Goal: Find specific page/section: Find specific page/section

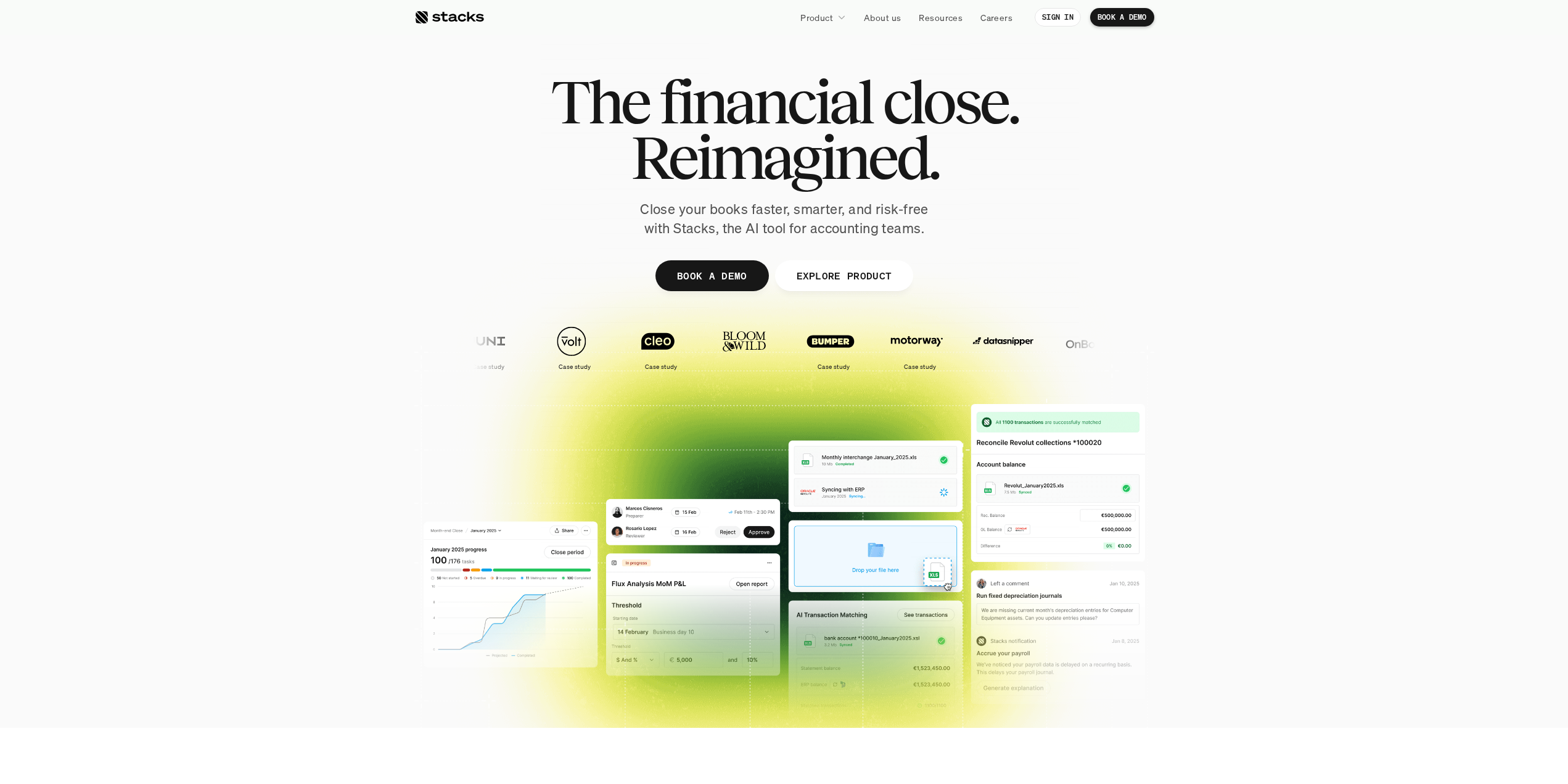
click at [1008, 18] on p "Careers" at bounding box center [997, 18] width 32 height 13
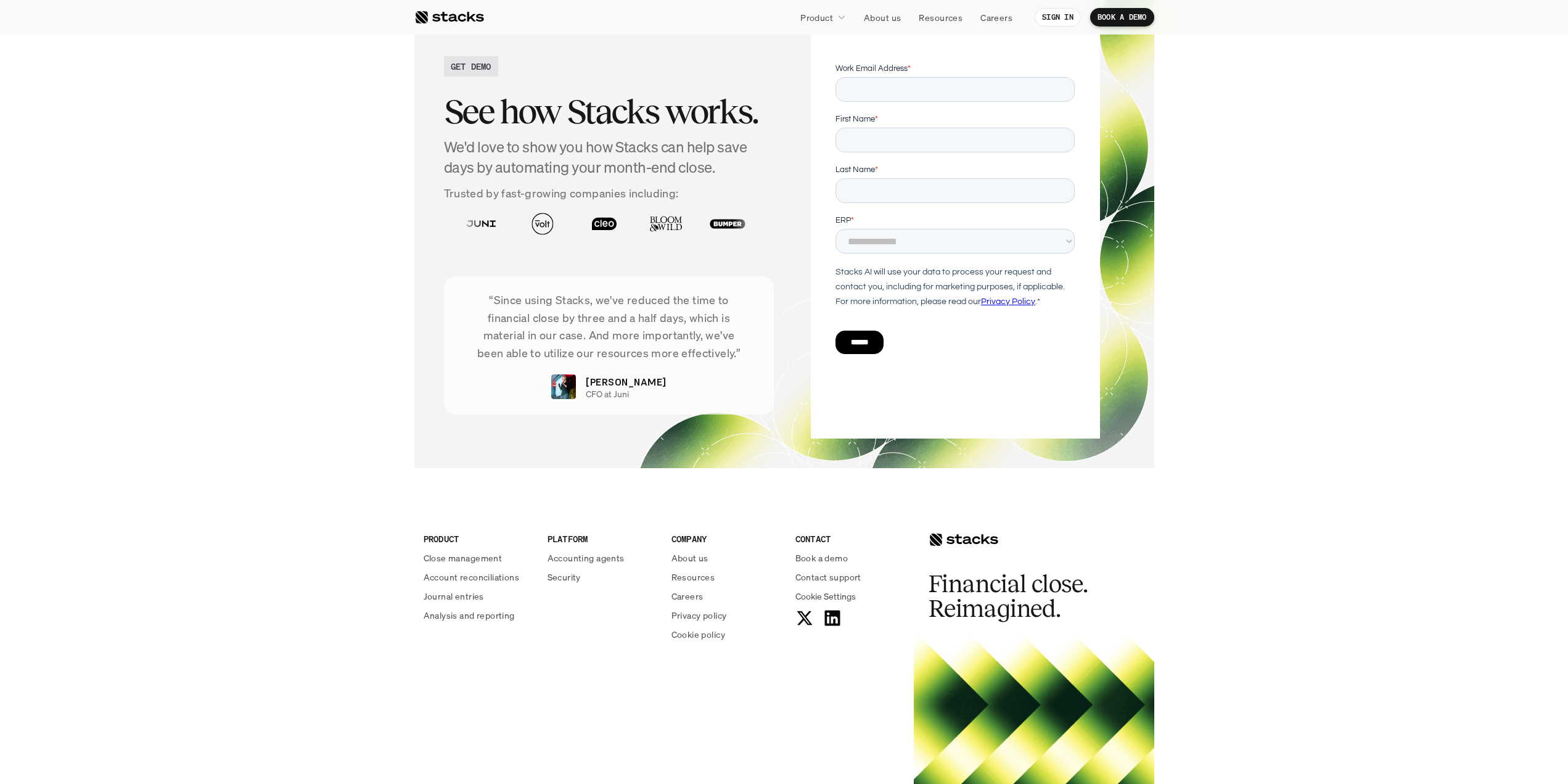
scroll to position [4205, 0]
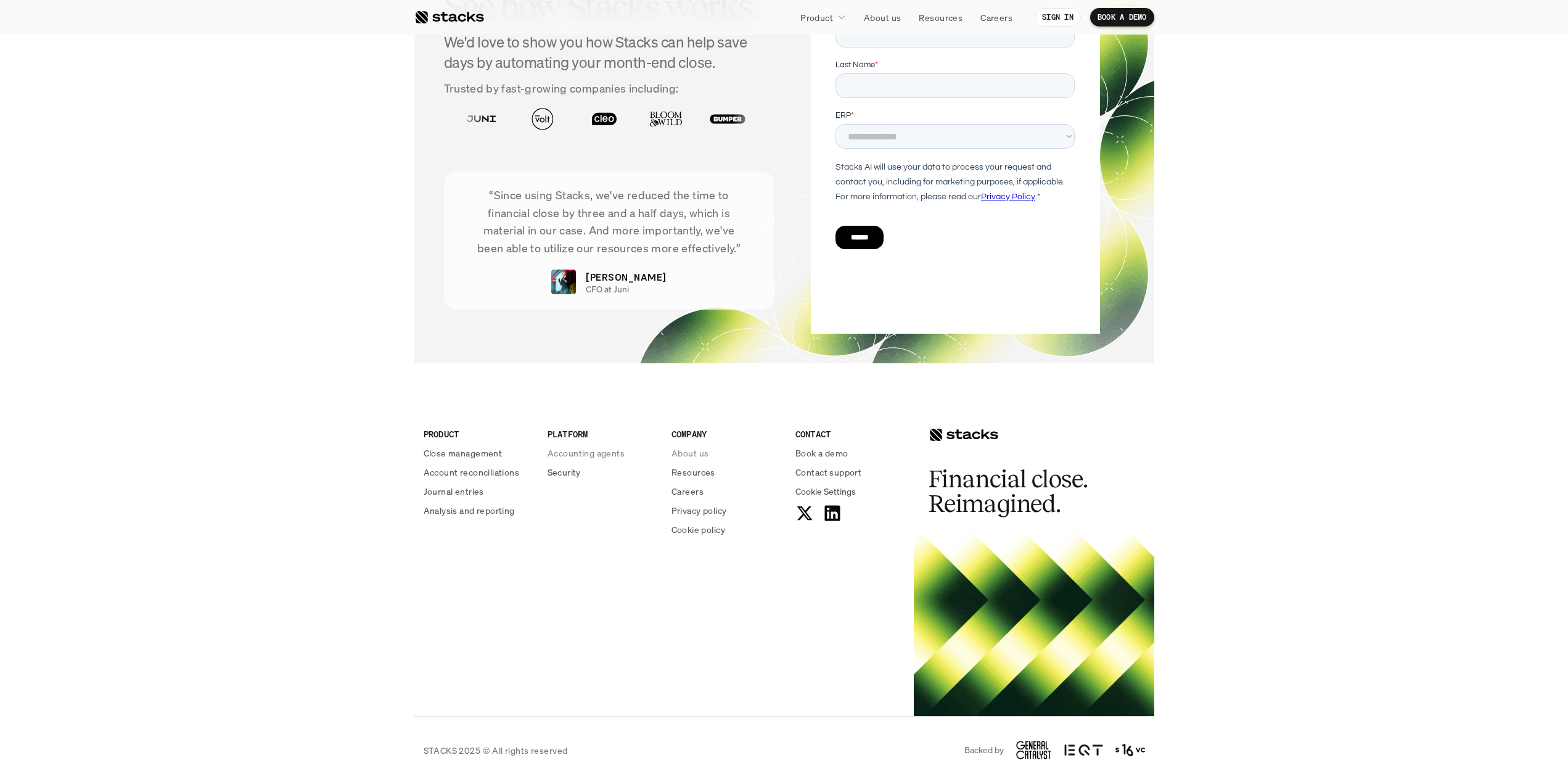
click at [694, 455] on p "About us" at bounding box center [689, 453] width 37 height 13
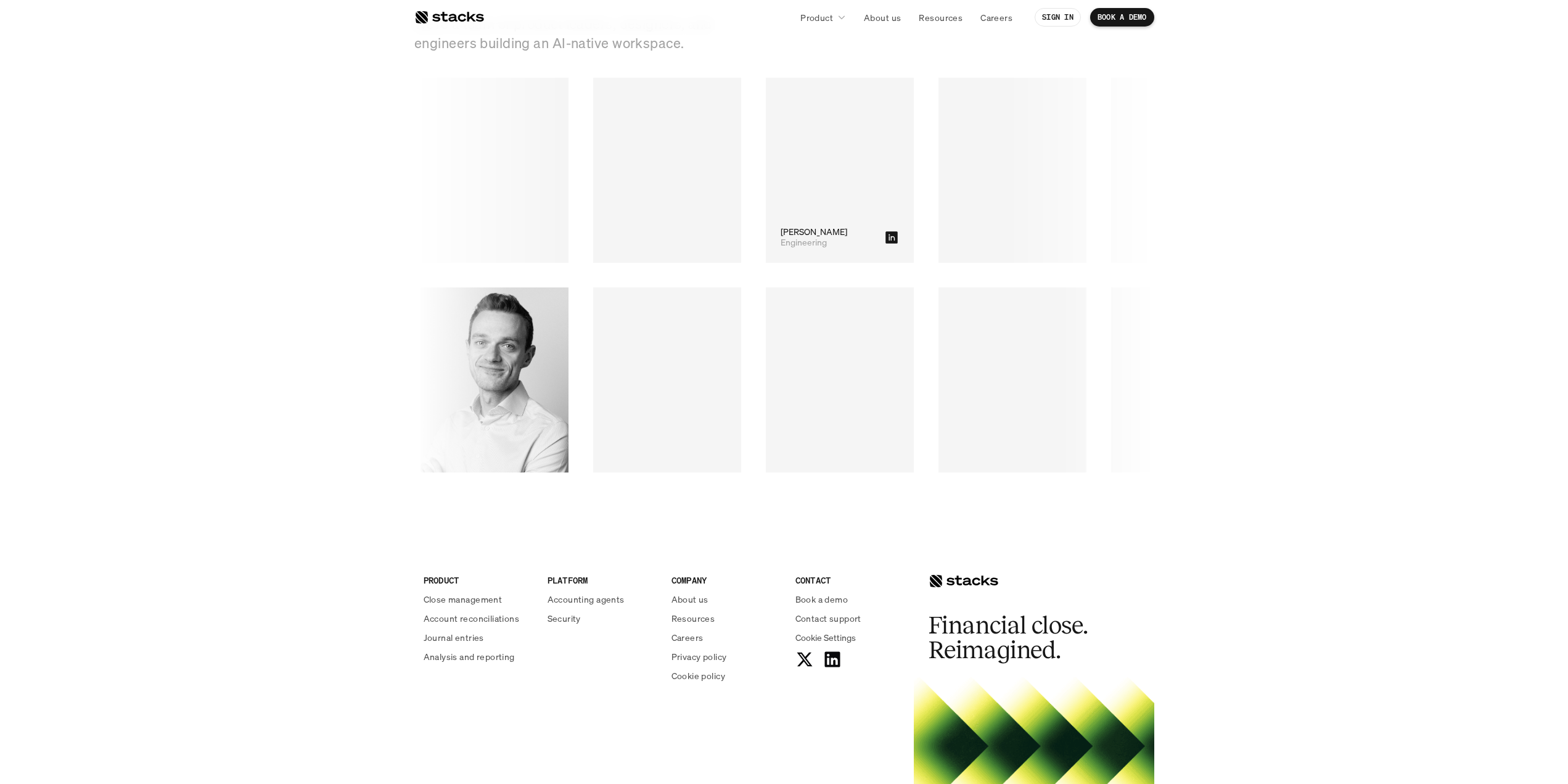
scroll to position [1851, 0]
